Goal: Task Accomplishment & Management: Use online tool/utility

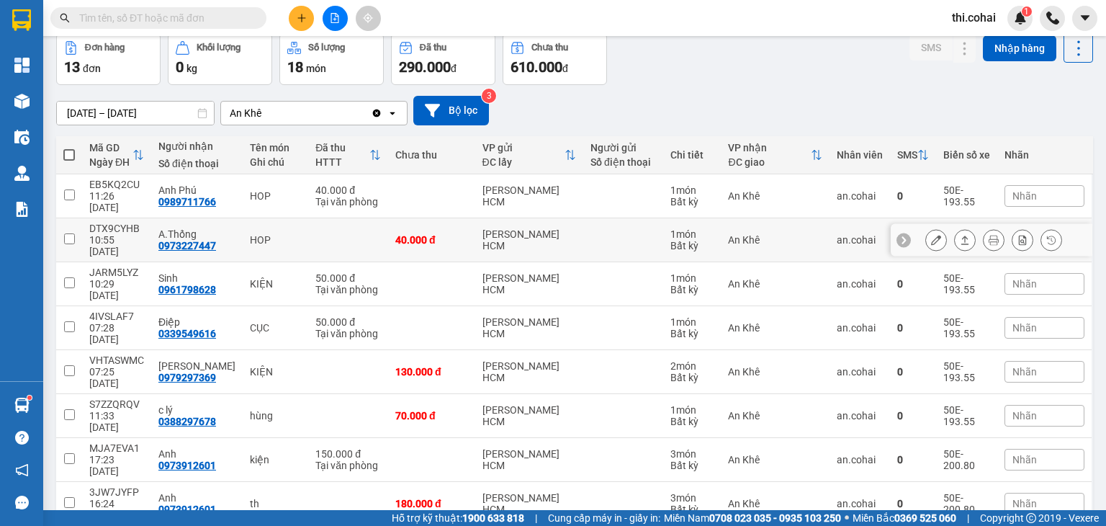
scroll to position [124, 0]
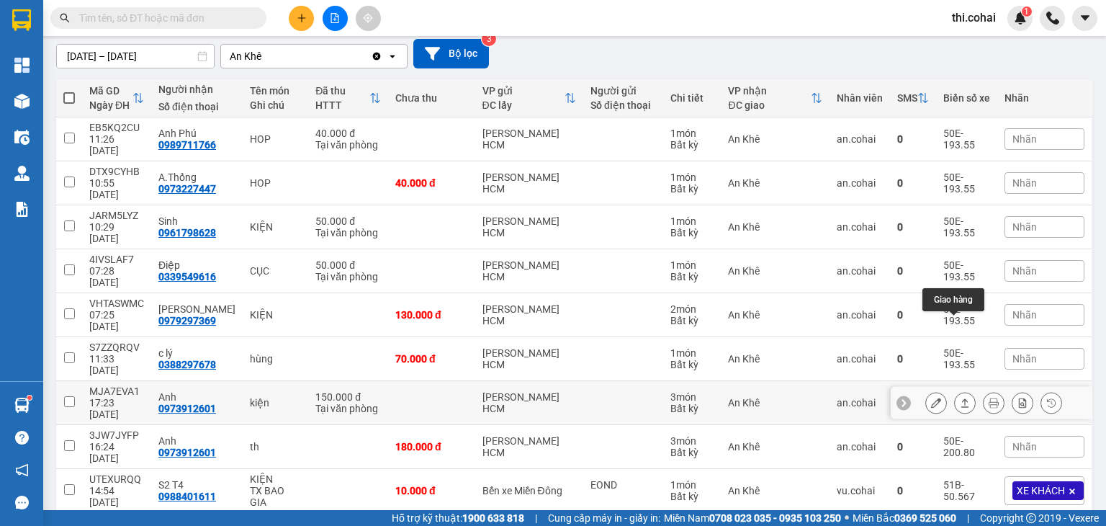
click at [960, 397] on icon at bounding box center [965, 402] width 10 height 10
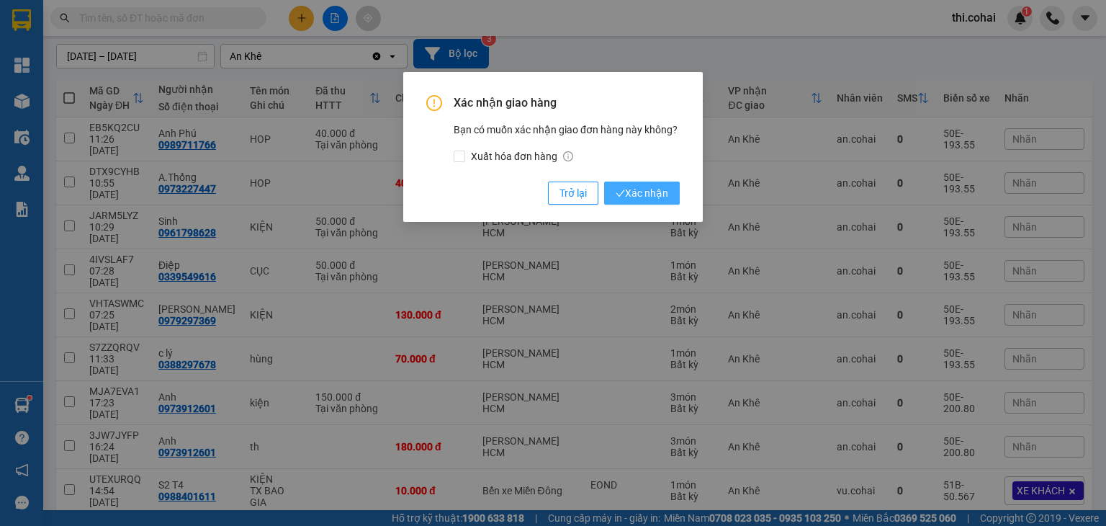
click at [654, 189] on span "Xác nhận" at bounding box center [642, 193] width 53 height 16
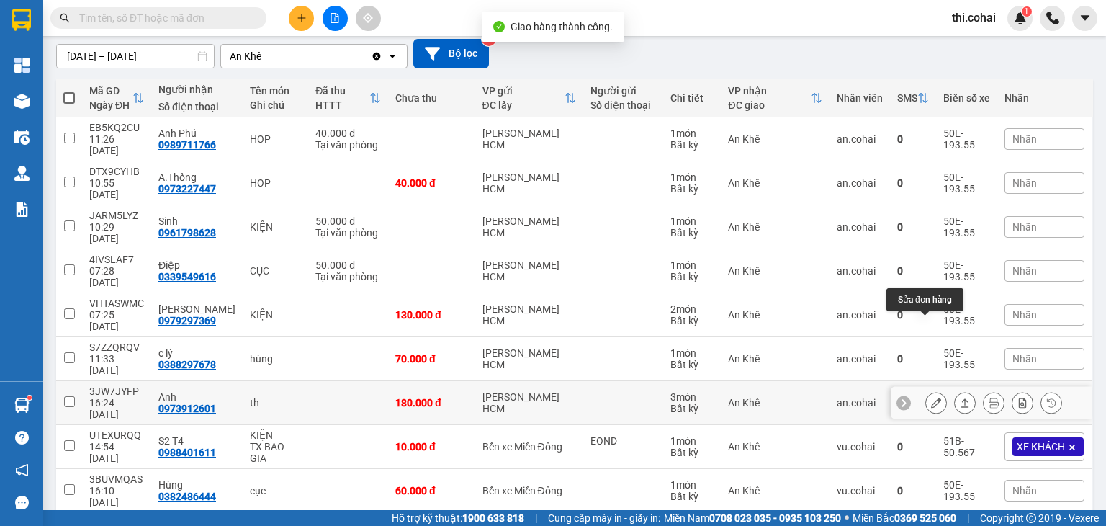
click at [931, 397] on icon at bounding box center [936, 402] width 10 height 10
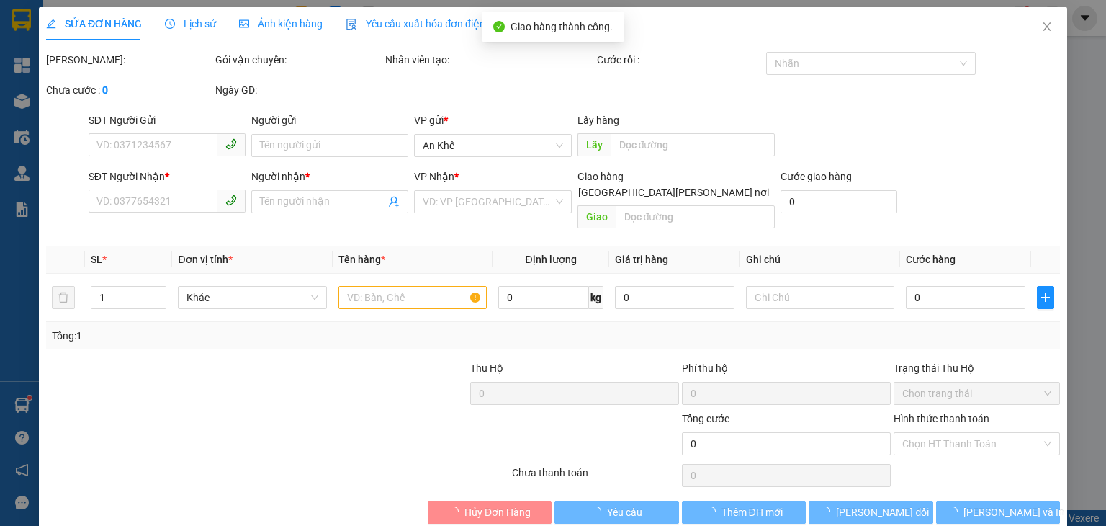
type input "0973912601"
type input "Anh"
type input "180.000"
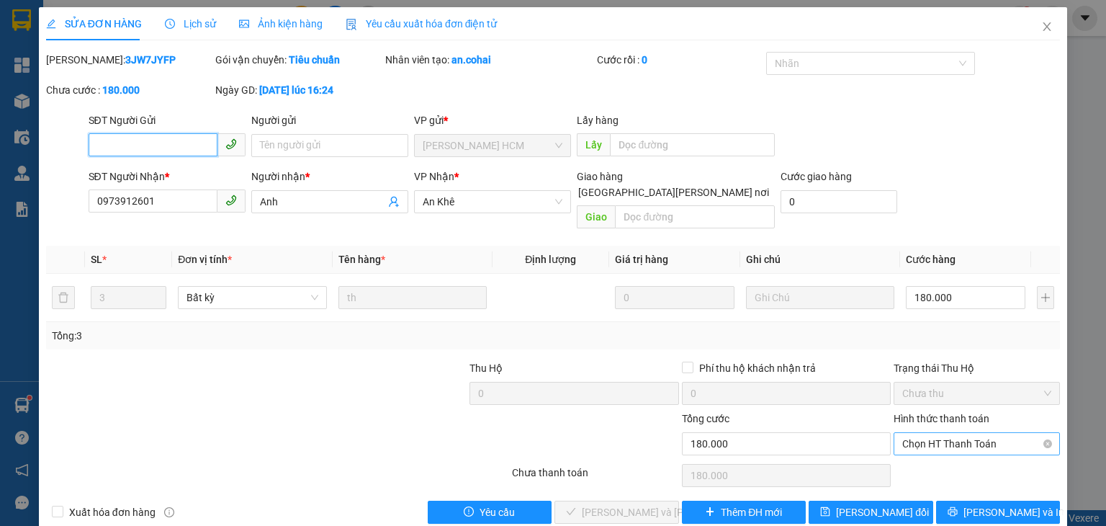
click at [916, 433] on span "Chọn HT Thanh Toán" at bounding box center [976, 444] width 149 height 22
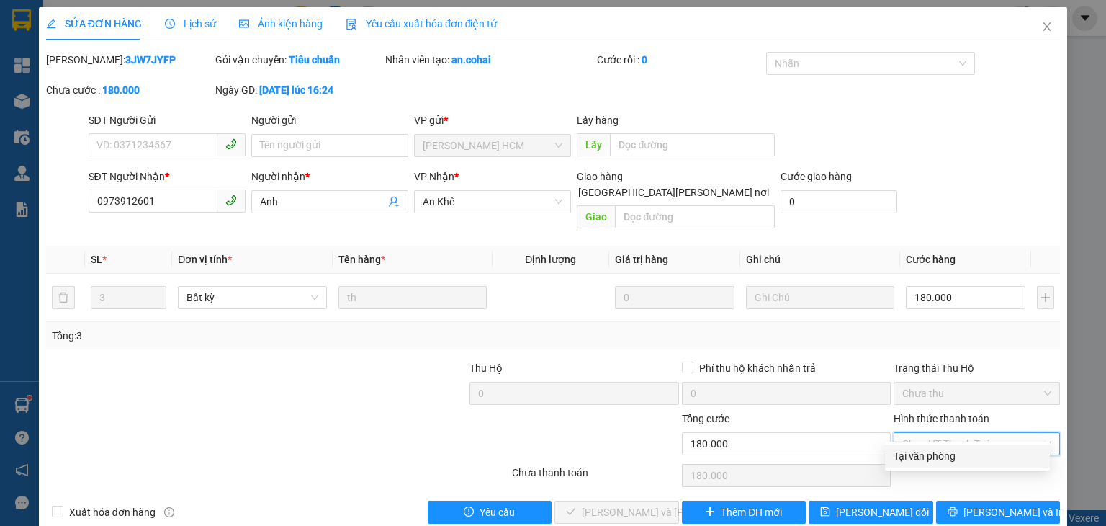
click at [914, 454] on div "Tại văn phòng" at bounding box center [968, 456] width 148 height 16
type input "0"
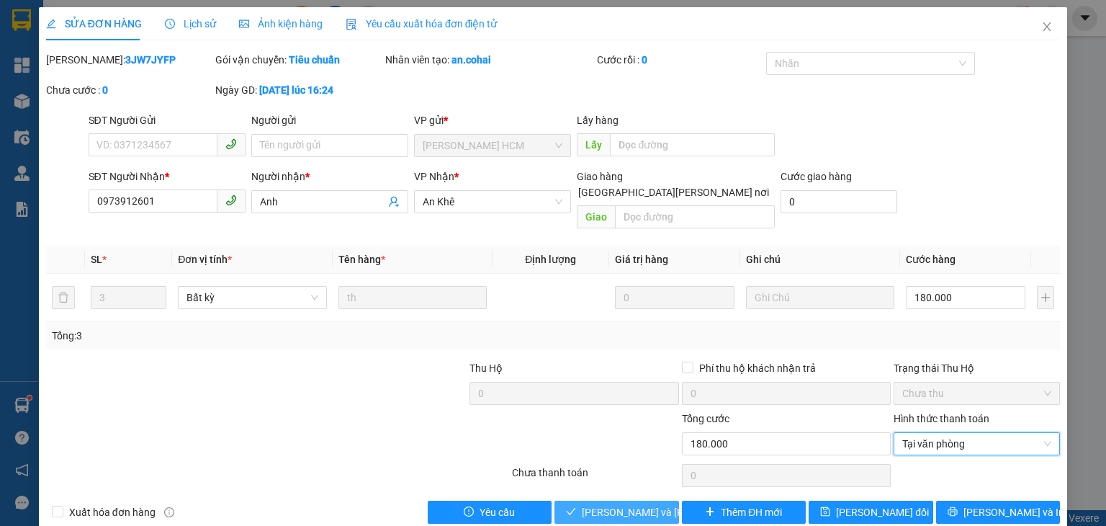
click at [647, 504] on span "[PERSON_NAME] và [PERSON_NAME] hàng" at bounding box center [679, 512] width 194 height 16
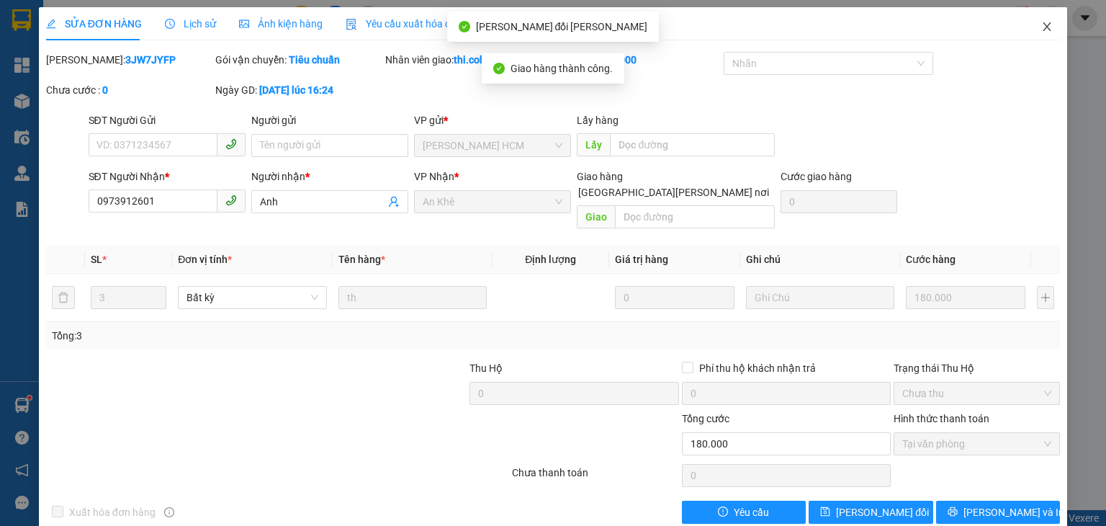
click at [1041, 25] on icon "close" at bounding box center [1047, 27] width 12 height 12
